Goal: Information Seeking & Learning: Understand process/instructions

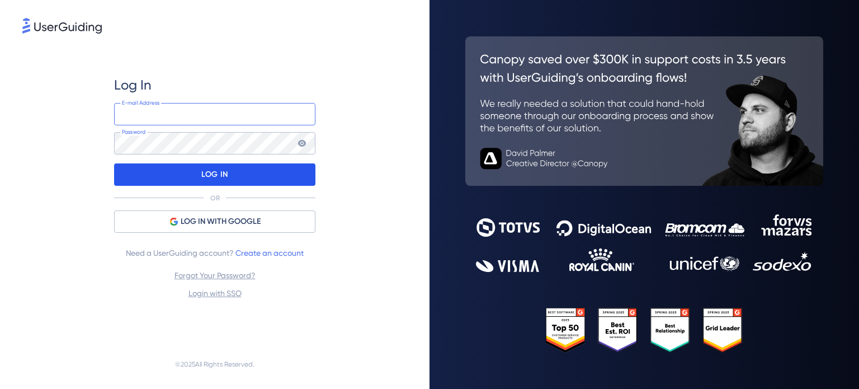
type input "[EMAIL_ADDRESS][DOMAIN_NAME]"
click at [213, 177] on p "LOG IN" at bounding box center [214, 175] width 26 height 18
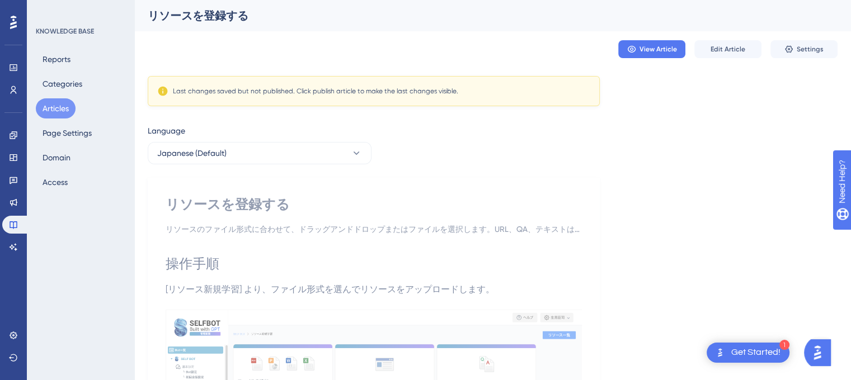
click at [785, 91] on div "Last changes saved but not published. Click publish article to make the last ch…" at bounding box center [493, 91] width 690 height 30
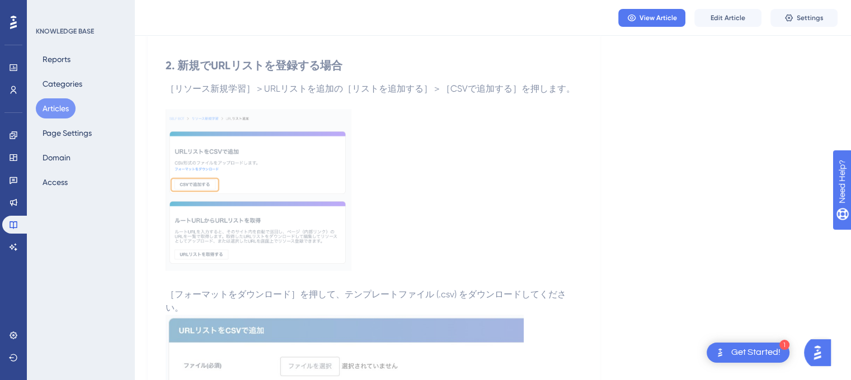
scroll to position [1790, 0]
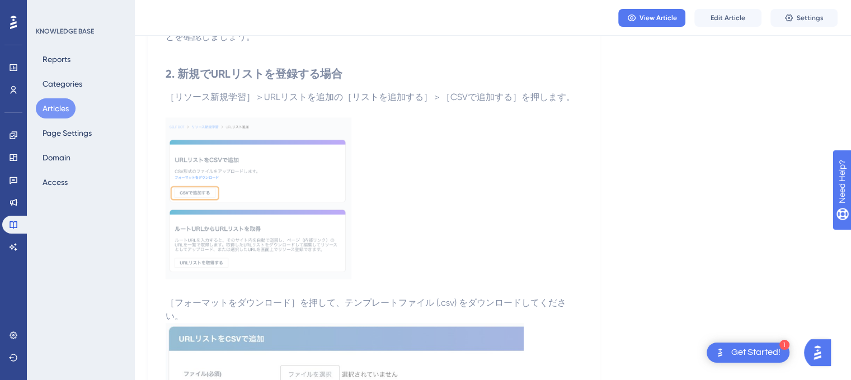
scroll to position [1734, 0]
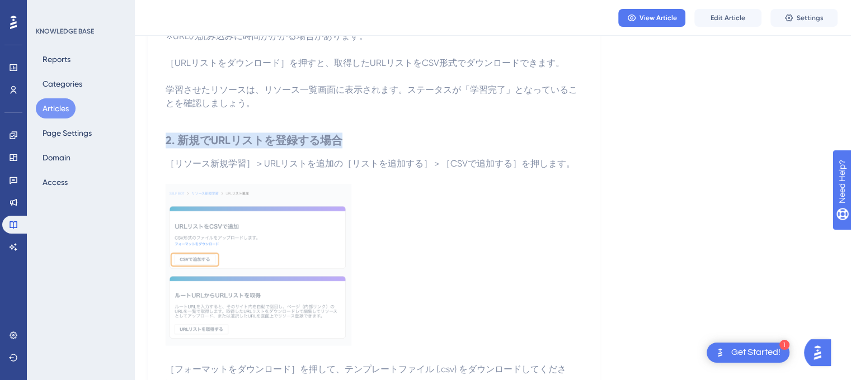
drag, startPoint x: 166, startPoint y: 140, endPoint x: 353, endPoint y: 140, distance: 187.3
click at [353, 140] on h2 "2. 新規でURLリストを登録する場合" at bounding box center [374, 141] width 416 height 34
copy strong "2. 新規でURLリストを登録する場合"
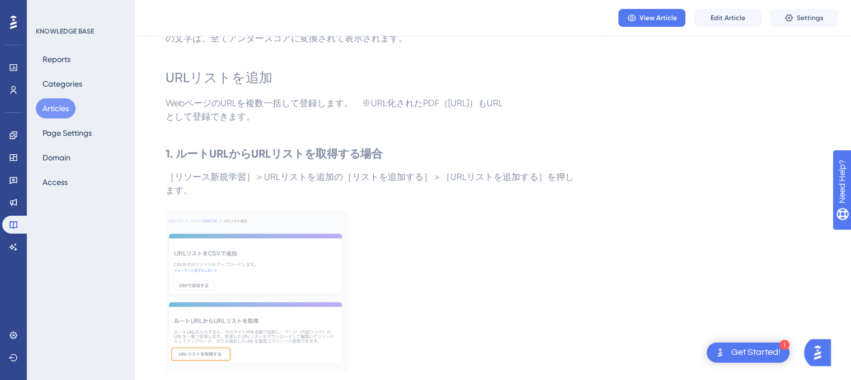
scroll to position [839, 0]
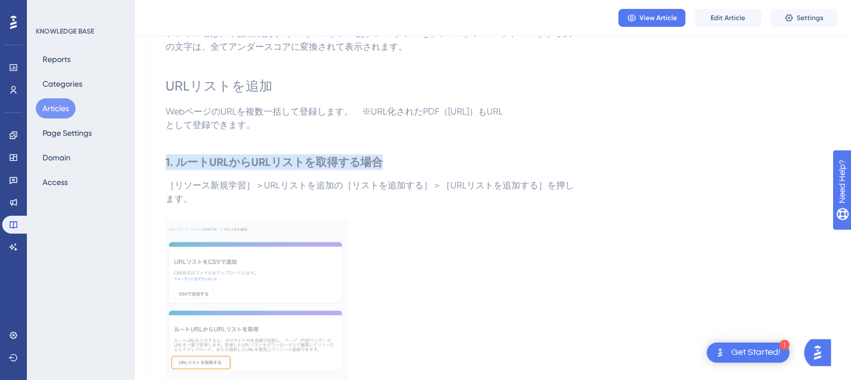
drag, startPoint x: 384, startPoint y: 159, endPoint x: 157, endPoint y: 160, distance: 227.1
copy strong "1. ルートURLからURLリストを取得する場合"
